Goal: Task Accomplishment & Management: Manage account settings

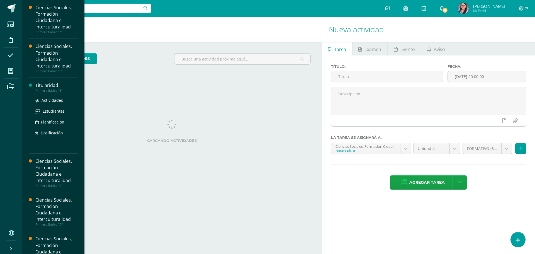
drag, startPoint x: 0, startPoint y: 0, endPoint x: 42, endPoint y: 85, distance: 94.9
click at [42, 85] on div "Titularidad" at bounding box center [56, 85] width 42 height 6
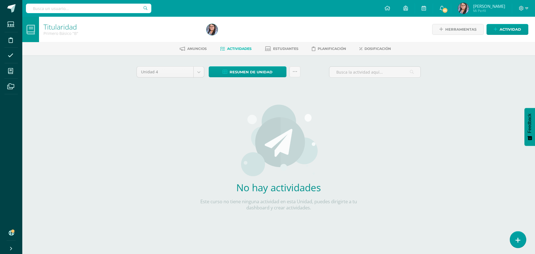
click at [518, 240] on icon at bounding box center [518, 240] width 5 height 6
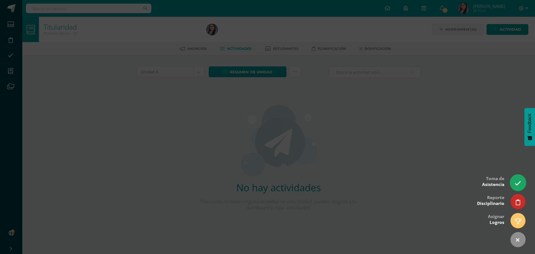
click at [523, 179] on link at bounding box center [518, 183] width 16 height 16
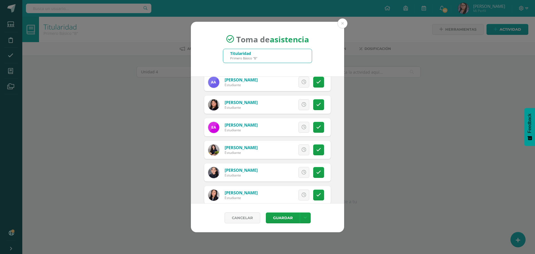
scroll to position [84, 0]
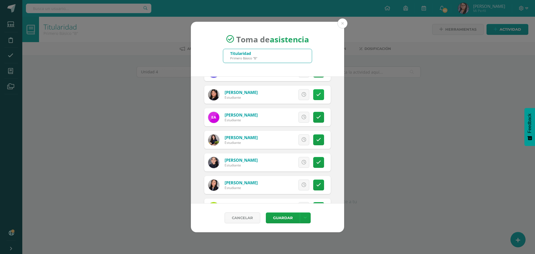
click at [316, 98] on link at bounding box center [318, 94] width 11 height 11
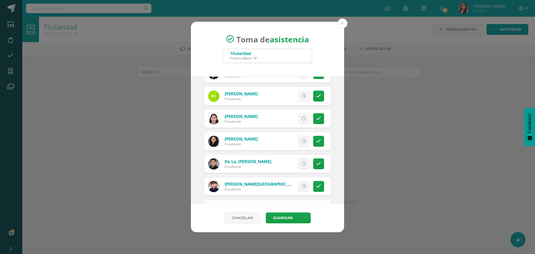
scroll to position [251, 0]
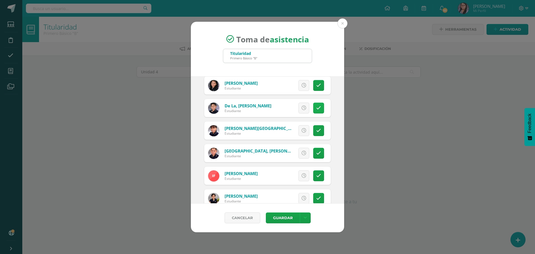
click at [315, 103] on link at bounding box center [318, 108] width 11 height 11
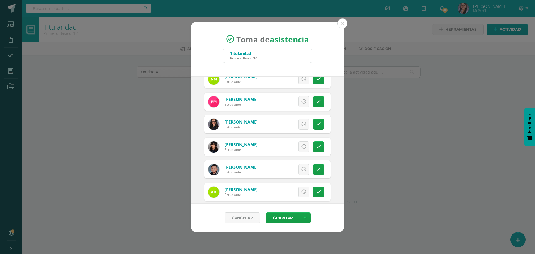
scroll to position [669, 0]
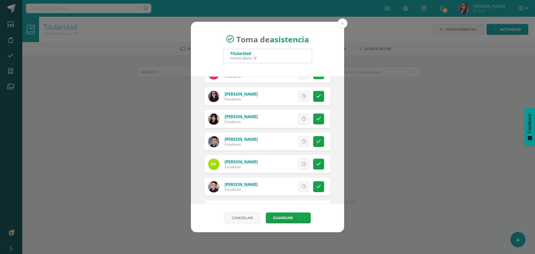
click at [315, 78] on link at bounding box center [318, 73] width 11 height 11
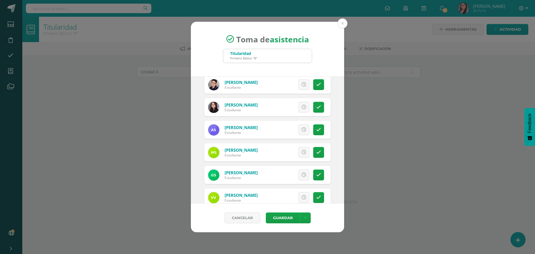
scroll to position [781, 0]
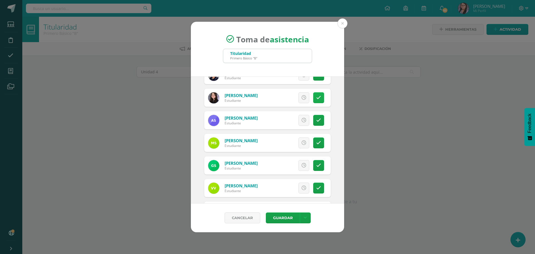
click at [317, 96] on icon at bounding box center [319, 97] width 5 height 5
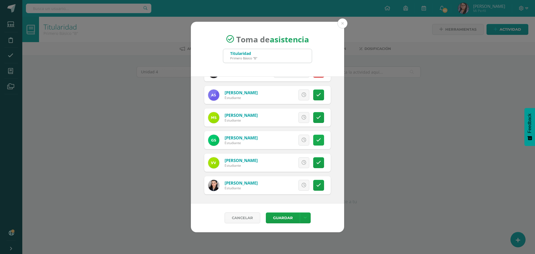
click at [317, 142] on icon at bounding box center [319, 140] width 5 height 5
click at [277, 219] on button "Guardar" at bounding box center [283, 217] width 34 height 11
